Goal: Task Accomplishment & Management: Complete application form

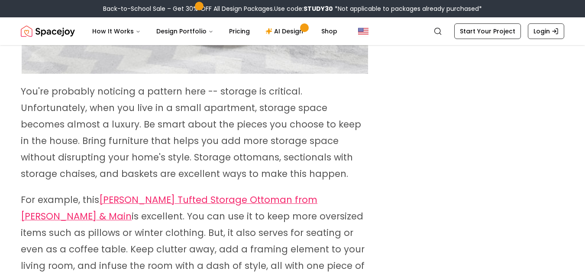
scroll to position [1976, 0]
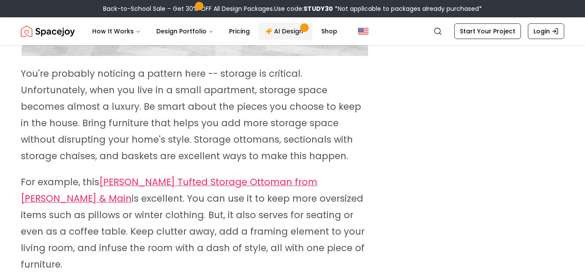
click at [287, 28] on link "AI Design" at bounding box center [286, 31] width 54 height 17
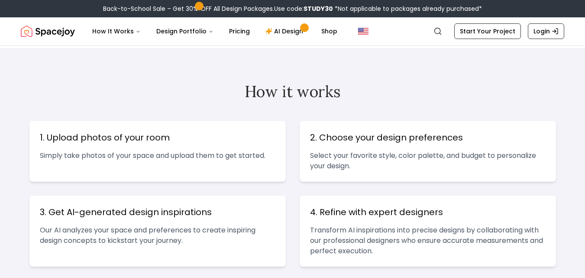
scroll to position [312, 0]
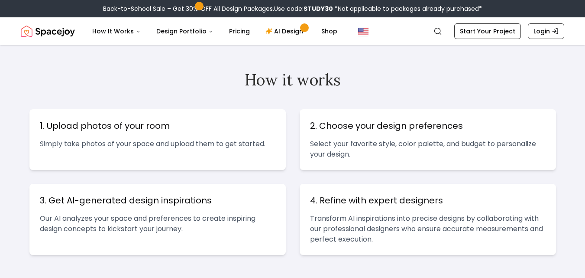
click at [235, 143] on p "Simply take photos of your space and upload them to get started." at bounding box center [158, 144] width 236 height 10
click at [90, 127] on h3 "1. Upload photos of your room" at bounding box center [158, 126] width 236 height 12
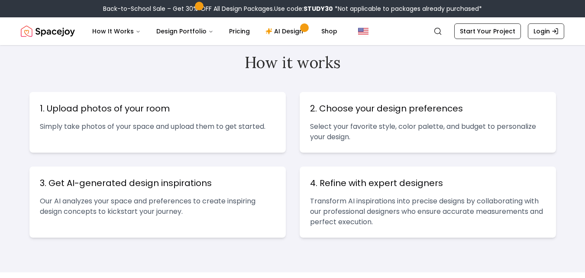
scroll to position [347, 0]
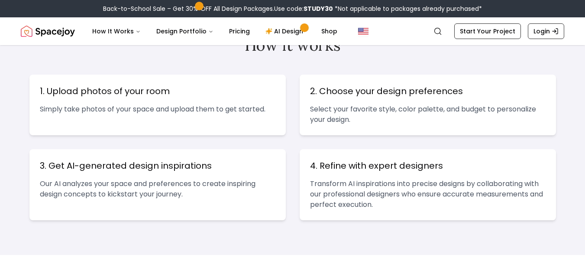
click at [440, 162] on h3 "4. Refine with expert designers" at bounding box center [428, 165] width 236 height 12
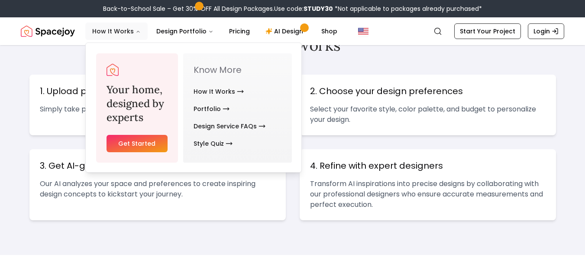
click at [98, 30] on button "How It Works" at bounding box center [116, 31] width 62 height 17
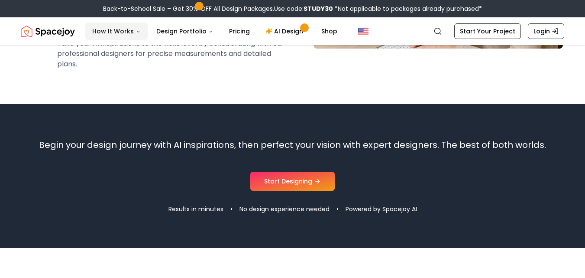
scroll to position [797, 0]
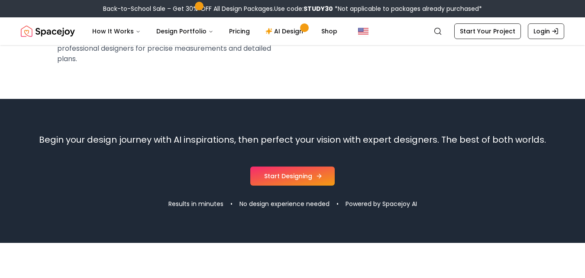
click at [317, 175] on icon at bounding box center [319, 175] width 7 height 7
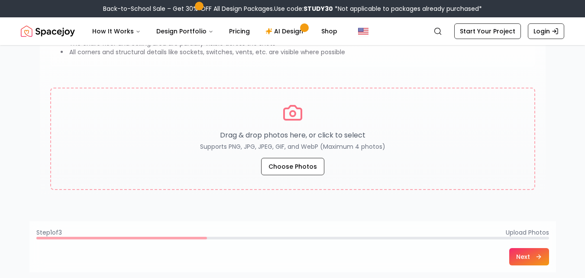
scroll to position [139, 0]
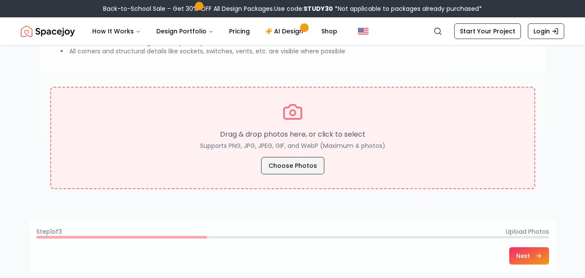
click at [289, 164] on button "Choose Photos" at bounding box center [292, 165] width 63 height 17
click at [296, 167] on button "Choose Photos" at bounding box center [292, 165] width 63 height 17
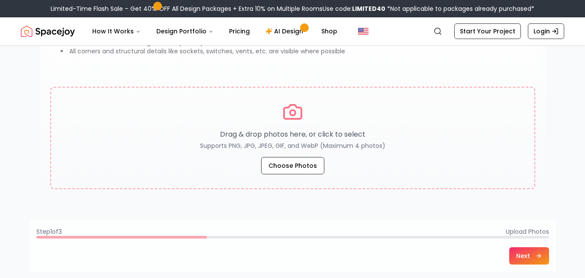
click at [521, 248] on button "Next" at bounding box center [530, 255] width 40 height 17
